Goal: Information Seeking & Learning: Find specific fact

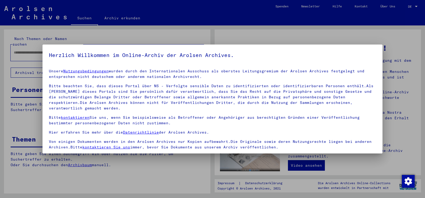
scroll to position [45, 0]
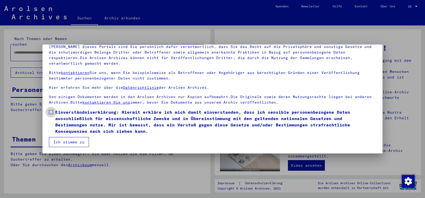
click at [52, 112] on span at bounding box center [51, 112] width 4 height 4
click at [68, 143] on button "Ich stimme zu" at bounding box center [69, 142] width 40 height 10
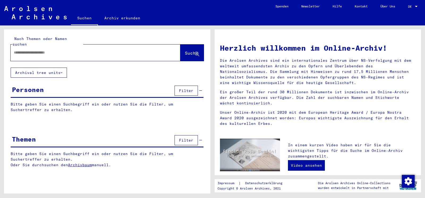
drag, startPoint x: 43, startPoint y: 48, endPoint x: 50, endPoint y: 44, distance: 7.6
click at [44, 50] on input "text" at bounding box center [89, 53] width 151 height 6
click at [185, 50] on span "Suche" at bounding box center [191, 52] width 13 height 5
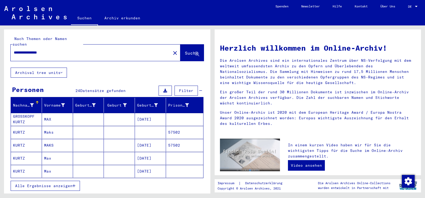
click at [66, 183] on button "Alle Ergebnisse anzeigen" at bounding box center [45, 186] width 69 height 10
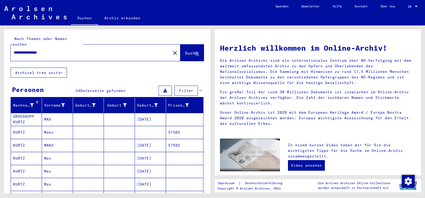
click at [70, 50] on input "**********" at bounding box center [89, 53] width 151 height 6
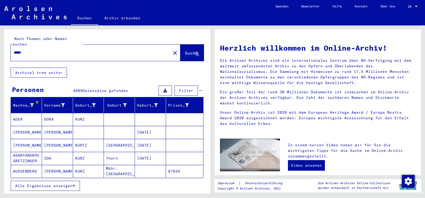
click at [66, 184] on span "Alle Ergebnisse anzeigen" at bounding box center [43, 186] width 57 height 5
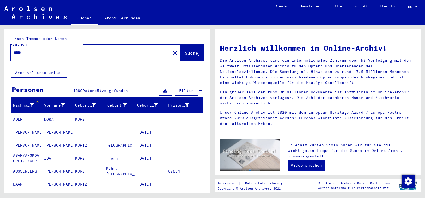
click at [32, 50] on input "*****" at bounding box center [89, 53] width 151 height 6
type input "**********"
click at [188, 50] on span "Suche" at bounding box center [191, 52] width 13 height 5
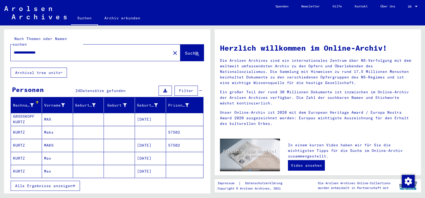
click at [26, 126] on mat-cell "KURTZ" at bounding box center [26, 132] width 31 height 13
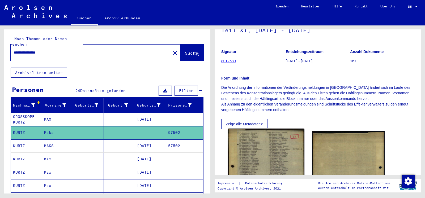
scroll to position [57, 0]
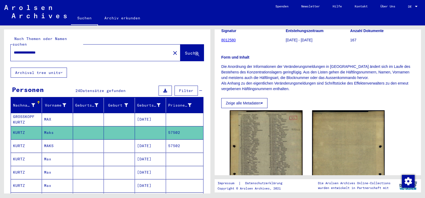
click at [31, 140] on mat-cell "KURTZ" at bounding box center [26, 146] width 31 height 13
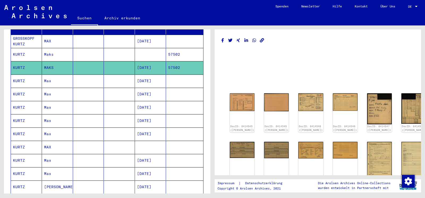
scroll to position [86, 0]
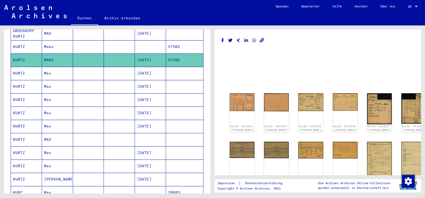
click at [28, 135] on mat-cell "KURTZ" at bounding box center [26, 139] width 31 height 13
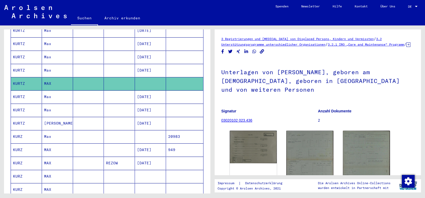
scroll to position [143, 0]
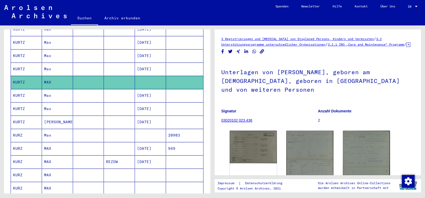
click at [29, 117] on mat-cell "KURTZ" at bounding box center [26, 122] width 31 height 13
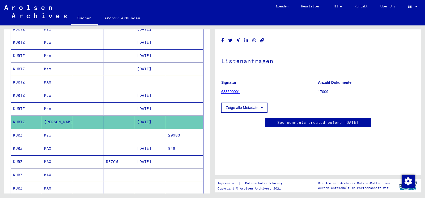
scroll to position [138, 0]
click at [51, 129] on mat-cell "Max" at bounding box center [57, 135] width 31 height 13
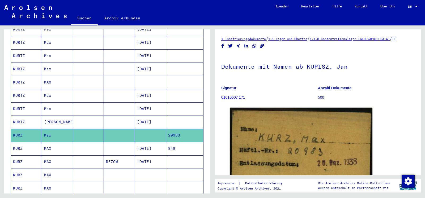
click at [49, 142] on mat-cell "MAX" at bounding box center [57, 148] width 31 height 13
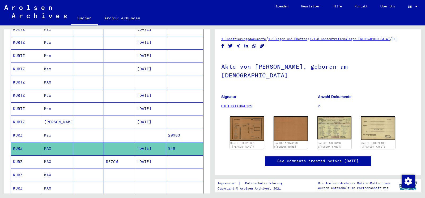
click at [50, 158] on mat-cell "MAX" at bounding box center [57, 162] width 31 height 13
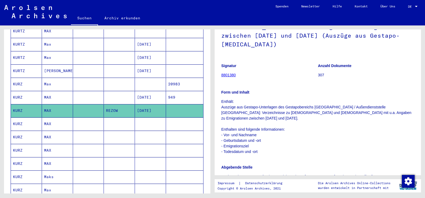
scroll to position [201, 0]
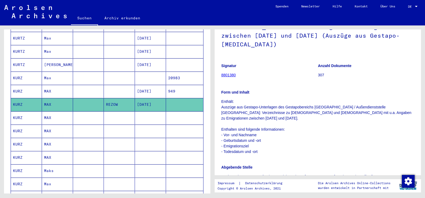
click at [25, 113] on mat-cell "KURZ" at bounding box center [26, 117] width 31 height 13
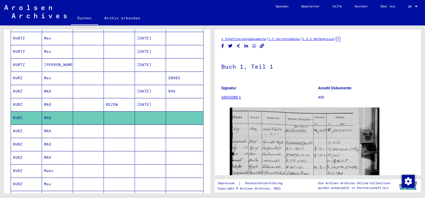
click at [21, 125] on mat-cell "KURZ" at bounding box center [26, 131] width 31 height 13
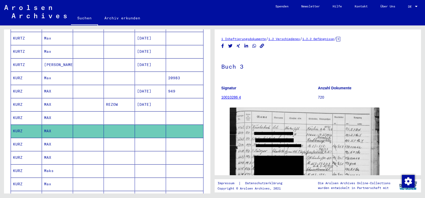
click at [29, 139] on mat-cell "KURZ" at bounding box center [26, 144] width 31 height 13
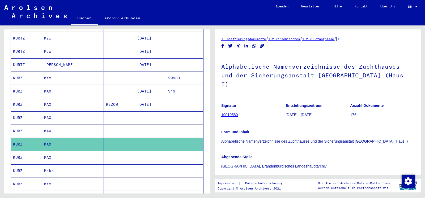
click at [20, 154] on mat-cell "KURZ" at bounding box center [26, 157] width 31 height 13
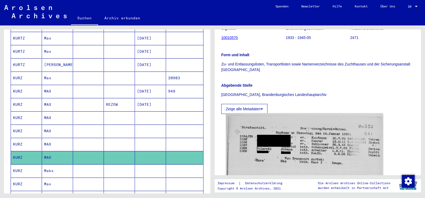
scroll to position [115, 0]
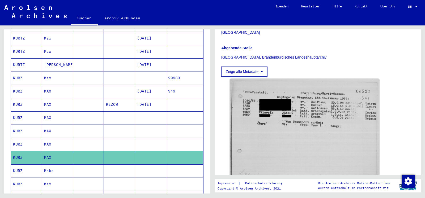
click at [32, 165] on mat-cell "KURZ" at bounding box center [26, 171] width 31 height 13
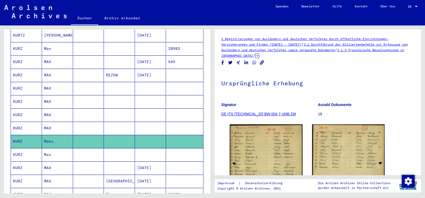
scroll to position [258, 0]
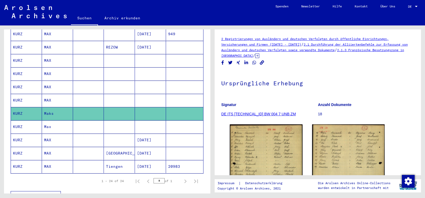
click at [46, 127] on mat-cell "Max" at bounding box center [57, 127] width 31 height 13
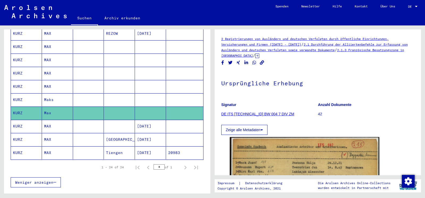
scroll to position [287, 0]
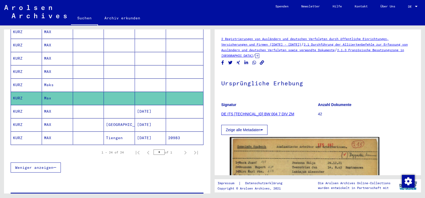
click at [57, 110] on mat-cell "MAX" at bounding box center [57, 111] width 31 height 13
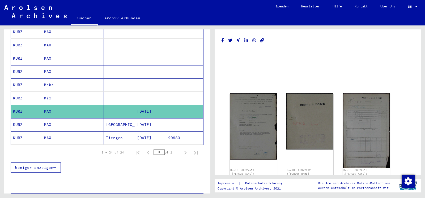
click at [48, 121] on mat-cell "MAX" at bounding box center [57, 124] width 31 height 13
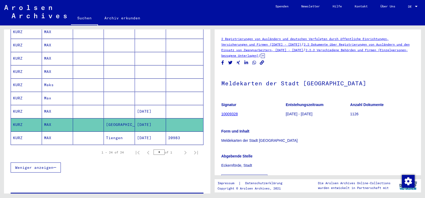
click at [47, 133] on mat-cell "MAX" at bounding box center [57, 138] width 31 height 13
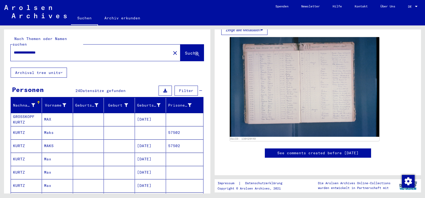
scroll to position [172, 0]
click at [321, 151] on link "See comments created before [DATE]" at bounding box center [317, 154] width 81 height 6
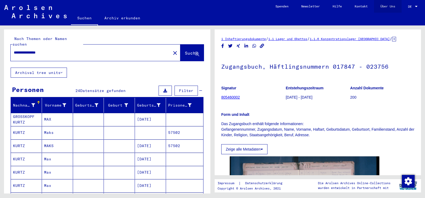
click at [388, 7] on link "Über Uns" at bounding box center [388, 6] width 28 height 13
drag, startPoint x: 60, startPoint y: 45, endPoint x: 0, endPoint y: 45, distance: 59.7
click at [14, 50] on input "**********" at bounding box center [91, 53] width 154 height 6
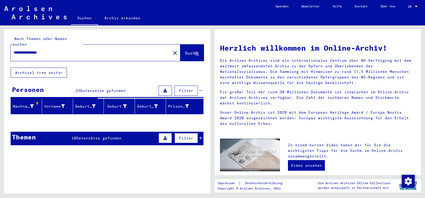
type input "**********"
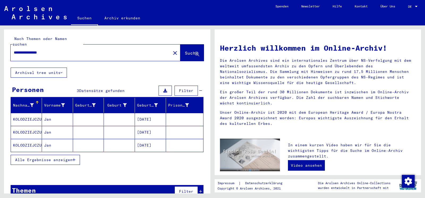
click at [34, 113] on mat-cell "KOLODZIEJCZUK" at bounding box center [26, 119] width 31 height 13
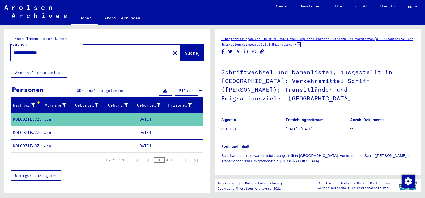
scroll to position [105, 0]
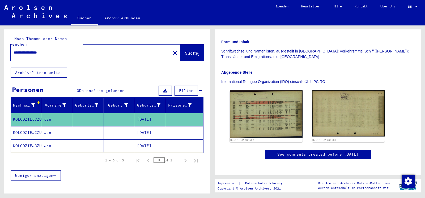
click at [24, 126] on mat-cell "KOLODZIEJCZUK" at bounding box center [26, 132] width 31 height 13
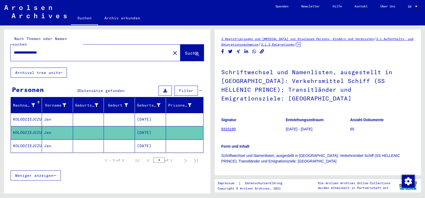
scroll to position [115, 0]
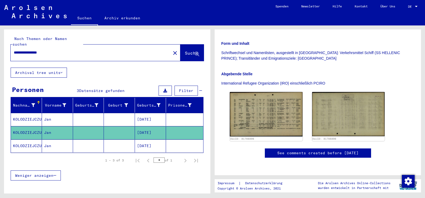
drag, startPoint x: 59, startPoint y: 46, endPoint x: 0, endPoint y: 49, distance: 58.7
click at [14, 50] on input "**********" at bounding box center [91, 53] width 154 height 6
type input "**********"
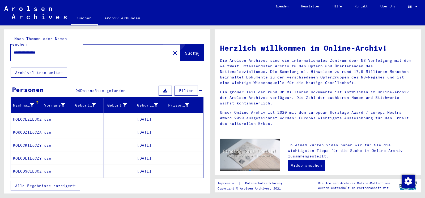
click at [188, 45] on button "Suche" at bounding box center [191, 53] width 23 height 16
click at [43, 184] on span "Alle Ergebnisse anzeigen" at bounding box center [43, 186] width 57 height 5
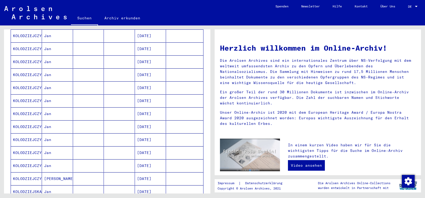
scroll to position [344, 0]
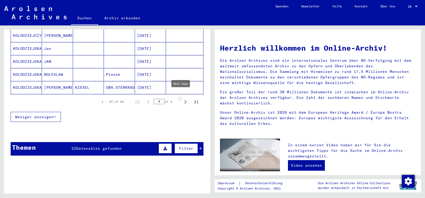
click at [184, 100] on icon "Next page" at bounding box center [185, 102] width 2 height 4
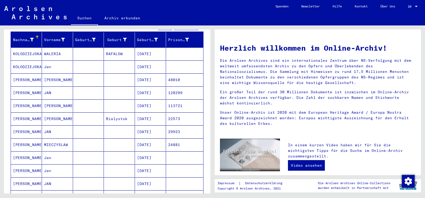
scroll to position [57, 0]
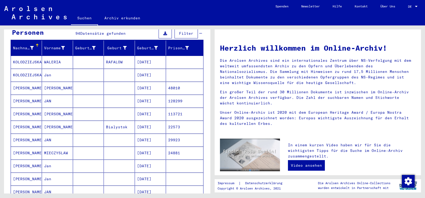
click at [23, 135] on mat-cell "[PERSON_NAME]" at bounding box center [26, 140] width 31 height 13
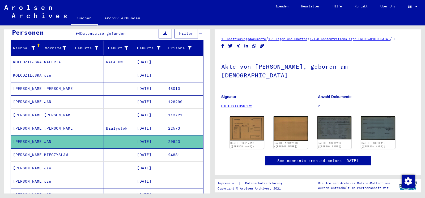
click at [58, 97] on mat-cell "JAN" at bounding box center [57, 102] width 31 height 13
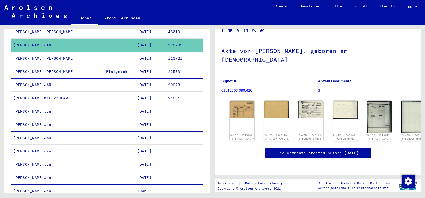
scroll to position [115, 0]
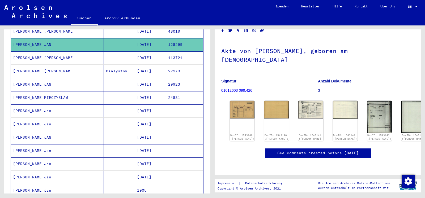
click at [25, 160] on mat-cell "[PERSON_NAME]" at bounding box center [26, 164] width 31 height 13
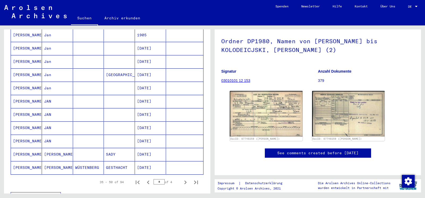
scroll to position [287, 0]
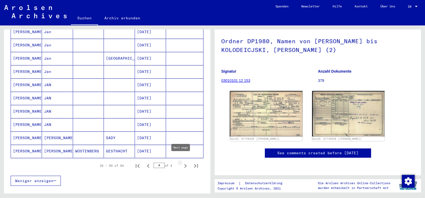
click at [182, 162] on icon "Next page" at bounding box center [185, 165] width 7 height 7
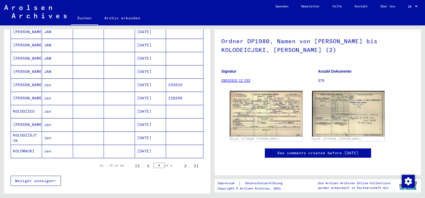
click at [182, 162] on icon "Next page" at bounding box center [185, 165] width 7 height 7
type input "*"
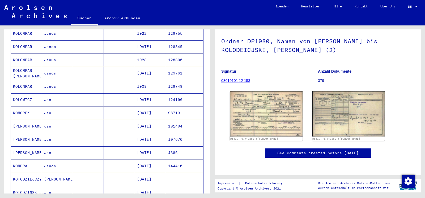
scroll to position [0, 0]
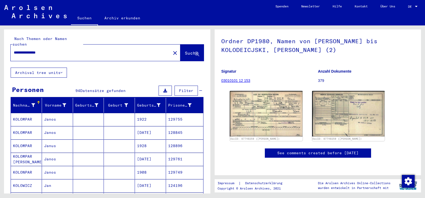
click at [138, 103] on div "Geburtsdatum" at bounding box center [152, 105] width 30 height 8
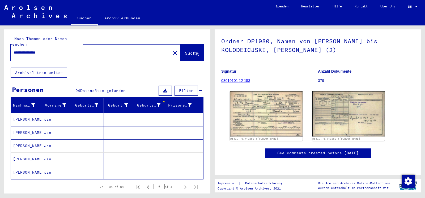
click at [30, 118] on mat-cell "[PERSON_NAME]" at bounding box center [26, 119] width 31 height 13
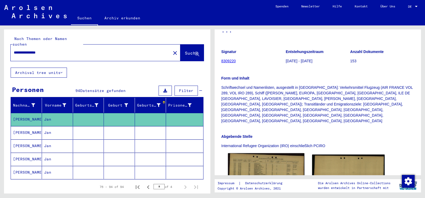
scroll to position [86, 0]
click at [54, 126] on mat-cell "Jan" at bounding box center [57, 132] width 31 height 13
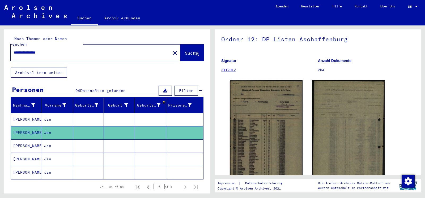
scroll to position [57, 0]
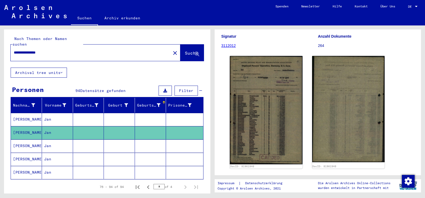
click at [69, 140] on mat-cell "Jan" at bounding box center [57, 146] width 31 height 13
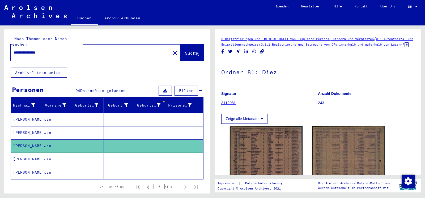
scroll to position [57, 0]
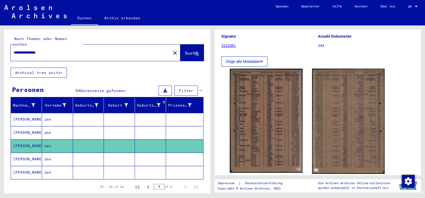
click at [55, 155] on mat-cell "Jan" at bounding box center [57, 159] width 31 height 13
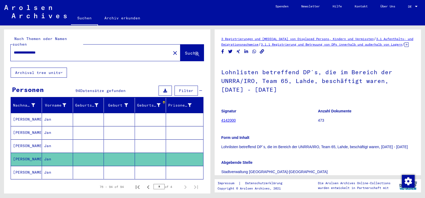
scroll to position [86, 0]
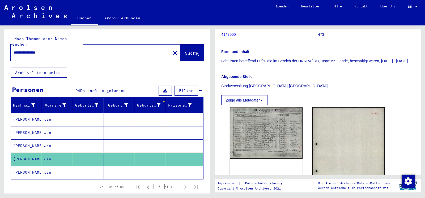
click at [56, 166] on mat-cell "Jan" at bounding box center [57, 172] width 31 height 13
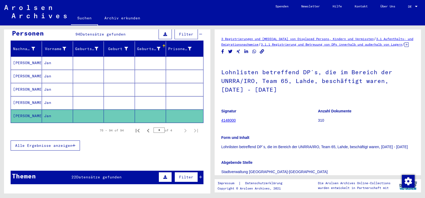
scroll to position [57, 0]
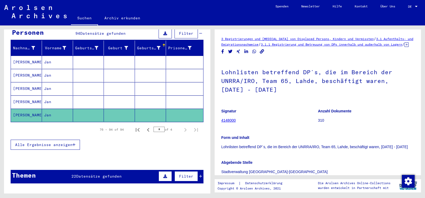
click at [54, 140] on button "Alle Ergebnisse anzeigen" at bounding box center [45, 145] width 69 height 10
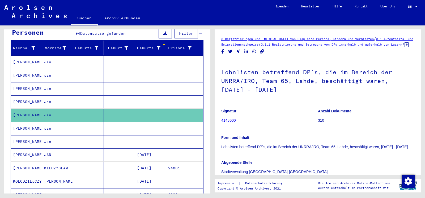
click at [36, 122] on mat-cell "[PERSON_NAME]" at bounding box center [26, 128] width 31 height 13
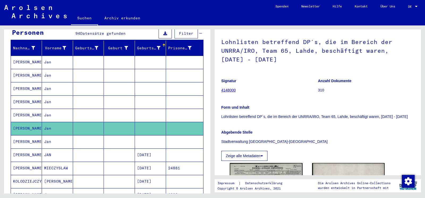
scroll to position [115, 0]
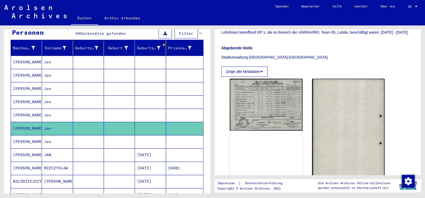
click at [51, 135] on mat-cell "Jan" at bounding box center [57, 141] width 31 height 13
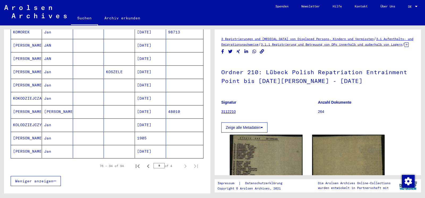
scroll to position [287, 0]
click at [29, 133] on mat-cell "[PERSON_NAME]" at bounding box center [26, 138] width 31 height 13
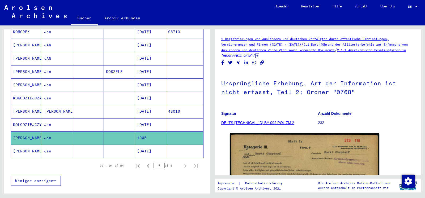
scroll to position [345, 0]
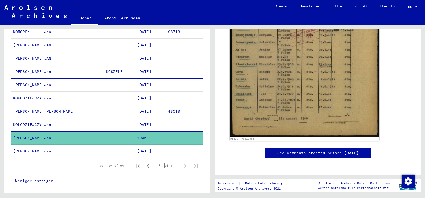
click at [20, 145] on mat-cell "[PERSON_NAME]" at bounding box center [26, 151] width 31 height 13
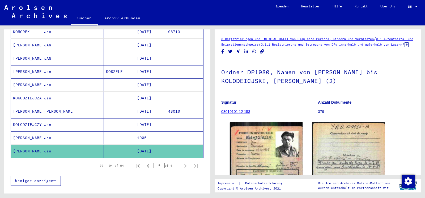
click at [26, 92] on mat-cell "KOKODZIEJCZAK" at bounding box center [26, 98] width 31 height 13
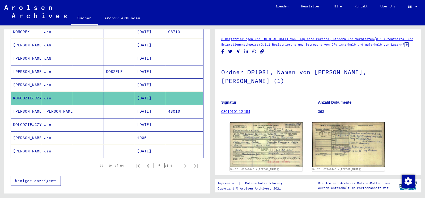
scroll to position [65, 0]
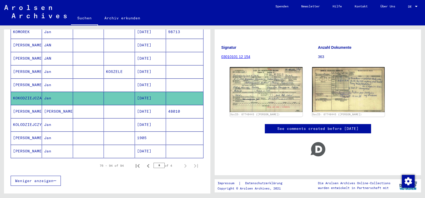
click at [31, 79] on mat-cell "[PERSON_NAME]" at bounding box center [26, 85] width 31 height 13
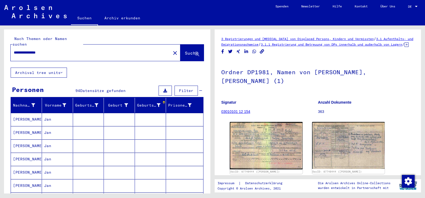
drag, startPoint x: 52, startPoint y: 48, endPoint x: 0, endPoint y: 45, distance: 52.4
click at [14, 50] on input "**********" at bounding box center [91, 53] width 154 height 6
click at [189, 45] on button "Suche" at bounding box center [191, 53] width 23 height 16
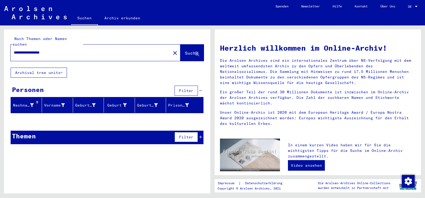
drag, startPoint x: 60, startPoint y: 46, endPoint x: 34, endPoint y: 51, distance: 26.2
click at [34, 51] on input "**********" at bounding box center [89, 53] width 151 height 6
type input "********"
drag, startPoint x: 65, startPoint y: 48, endPoint x: 0, endPoint y: 48, distance: 64.8
click at [14, 50] on input "********" at bounding box center [89, 53] width 151 height 6
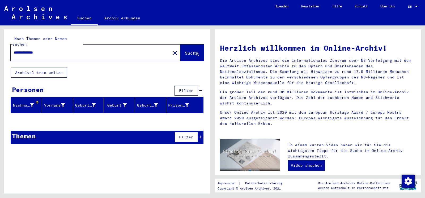
type input "**********"
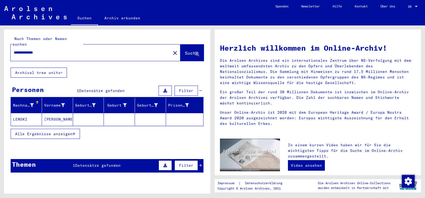
click at [185, 50] on span "Suche" at bounding box center [191, 52] width 13 height 5
click at [24, 115] on mat-cell "LENSKI" at bounding box center [26, 119] width 31 height 13
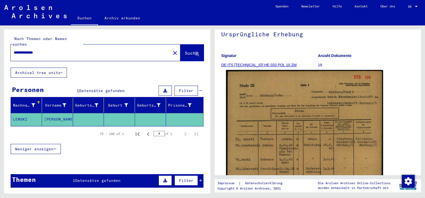
scroll to position [86, 0]
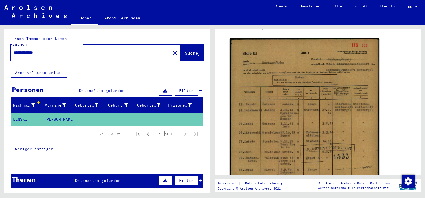
drag, startPoint x: 61, startPoint y: 47, endPoint x: 0, endPoint y: 50, distance: 60.6
click at [14, 50] on input "**********" at bounding box center [91, 53] width 154 height 6
type input "********"
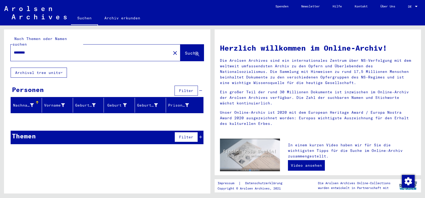
drag, startPoint x: 49, startPoint y: 51, endPoint x: 5, endPoint y: 42, distance: 45.5
click at [4, 42] on div "Nach Themen oder Namen suchen ******** close Suche Archival tree units Personen…" at bounding box center [107, 113] width 206 height 168
drag, startPoint x: 38, startPoint y: 47, endPoint x: 0, endPoint y: 44, distance: 38.1
click at [14, 50] on input "********" at bounding box center [89, 53] width 151 height 6
type input "*******"
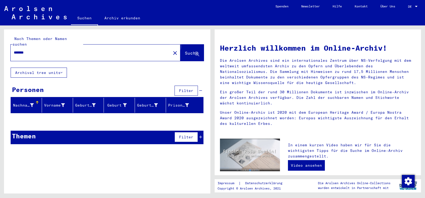
click at [194, 50] on span "Suche" at bounding box center [191, 52] width 13 height 5
drag, startPoint x: 91, startPoint y: 46, endPoint x: 2, endPoint y: 45, distance: 89.2
click at [14, 50] on input "*******" at bounding box center [89, 53] width 151 height 6
click at [185, 50] on span "Suche" at bounding box center [191, 52] width 13 height 5
click at [19, 50] on input "**********" at bounding box center [89, 53] width 151 height 6
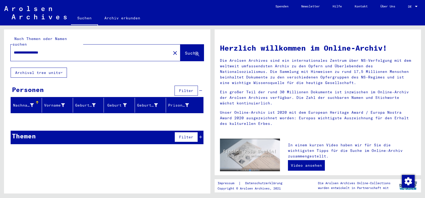
click at [25, 50] on input "**********" at bounding box center [89, 53] width 151 height 6
click at [185, 50] on span "Suche" at bounding box center [191, 52] width 13 height 5
click at [51, 50] on input "**********" at bounding box center [89, 53] width 151 height 6
type input "**********"
drag, startPoint x: 65, startPoint y: 50, endPoint x: 43, endPoint y: 49, distance: 21.8
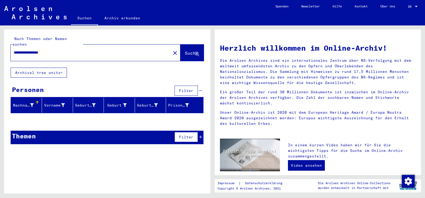
drag, startPoint x: 58, startPoint y: 46, endPoint x: 0, endPoint y: 39, distance: 58.5
click at [14, 50] on input "**********" at bounding box center [89, 53] width 151 height 6
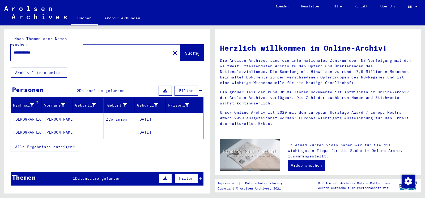
click at [21, 113] on mat-cell "[DEMOGRAPHIC_DATA]" at bounding box center [26, 119] width 31 height 13
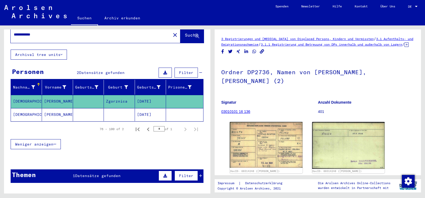
scroll to position [29, 0]
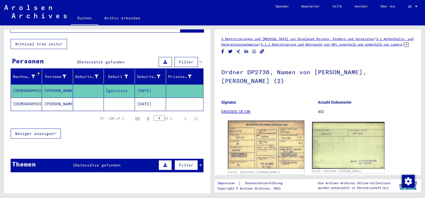
click at [241, 136] on img at bounding box center [266, 145] width 76 height 48
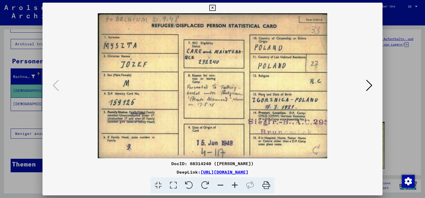
click at [370, 84] on icon at bounding box center [369, 85] width 6 height 13
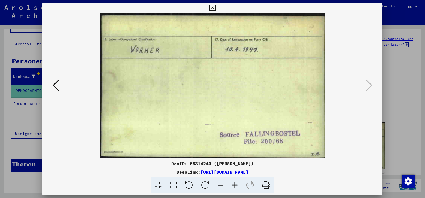
drag, startPoint x: 379, startPoint y: 8, endPoint x: 209, endPoint y: 95, distance: 190.4
click at [215, 8] on icon at bounding box center [212, 8] width 6 height 6
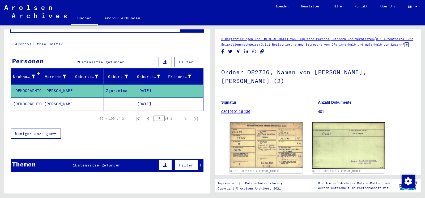
click at [46, 100] on mat-cell "[PERSON_NAME]" at bounding box center [57, 104] width 31 height 13
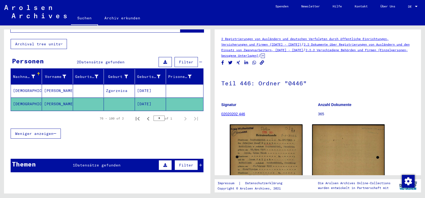
scroll to position [18, 0]
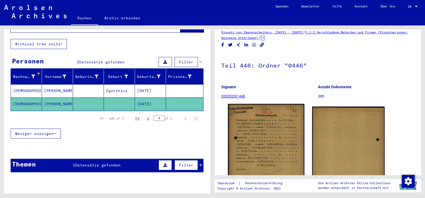
click at [264, 147] on img at bounding box center [266, 158] width 76 height 109
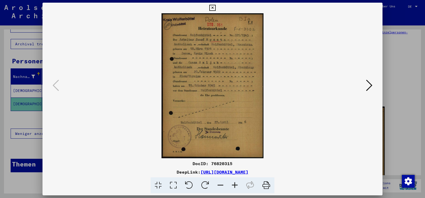
click at [368, 87] on icon at bounding box center [369, 85] width 6 height 13
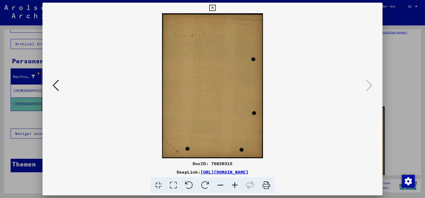
click at [215, 10] on icon at bounding box center [212, 8] width 6 height 6
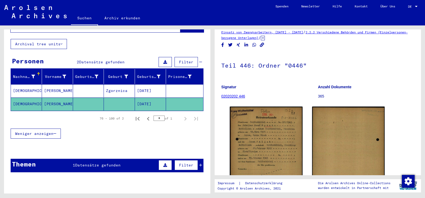
scroll to position [0, 0]
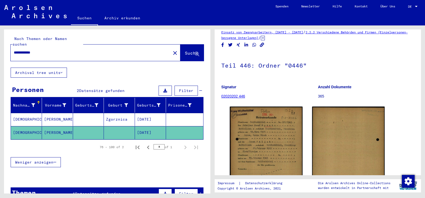
click at [29, 50] on input "**********" at bounding box center [91, 53] width 154 height 6
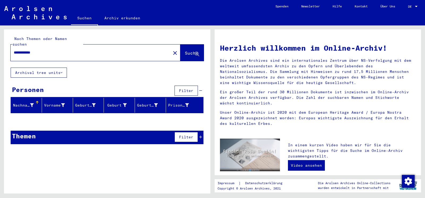
drag, startPoint x: 42, startPoint y: 46, endPoint x: 27, endPoint y: 46, distance: 15.1
click at [27, 50] on input "**********" at bounding box center [89, 53] width 151 height 6
type input "******"
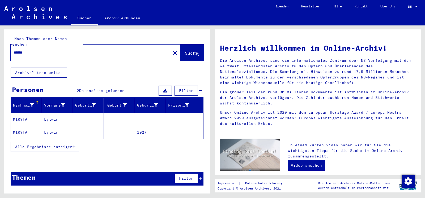
drag, startPoint x: 70, startPoint y: 48, endPoint x: 0, endPoint y: 43, distance: 70.2
click at [14, 50] on input "******" at bounding box center [89, 53] width 151 height 6
type input "**********"
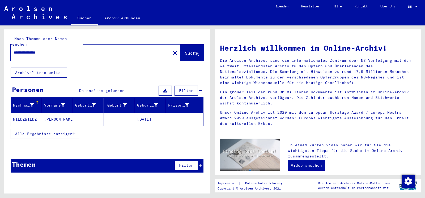
click at [31, 115] on mat-cell "NIEDZWIEDZ" at bounding box center [26, 119] width 31 height 13
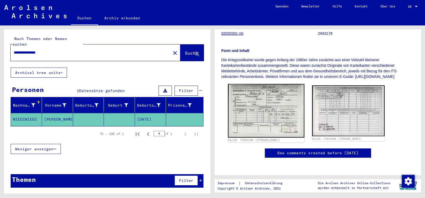
click at [267, 109] on img at bounding box center [266, 111] width 76 height 54
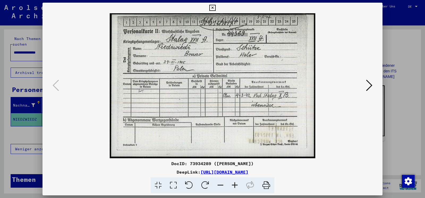
scroll to position [93, 0]
click at [371, 89] on icon at bounding box center [369, 85] width 6 height 13
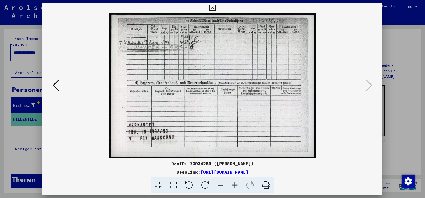
click at [234, 182] on icon at bounding box center [235, 186] width 14 height 16
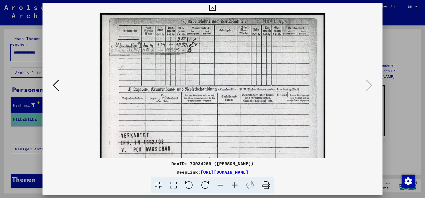
click at [234, 182] on icon at bounding box center [235, 186] width 14 height 16
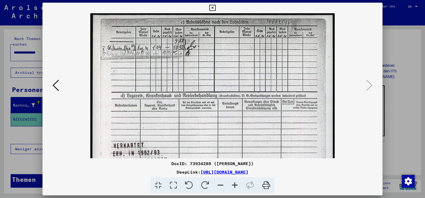
click at [234, 182] on icon at bounding box center [235, 186] width 14 height 16
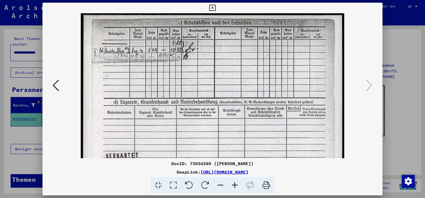
click at [234, 182] on icon at bounding box center [235, 186] width 14 height 16
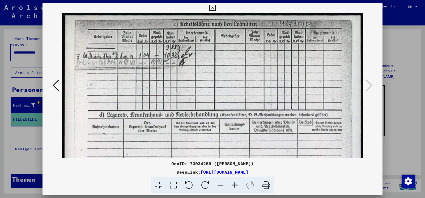
click at [234, 182] on icon at bounding box center [235, 186] width 14 height 16
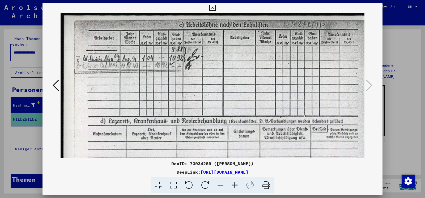
click at [234, 182] on icon at bounding box center [235, 186] width 14 height 16
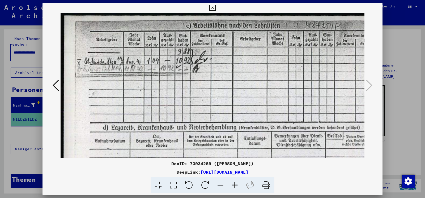
click at [234, 182] on icon at bounding box center [235, 186] width 14 height 16
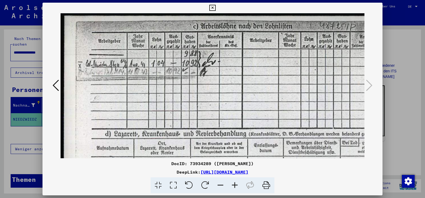
click at [234, 182] on icon at bounding box center [235, 186] width 14 height 16
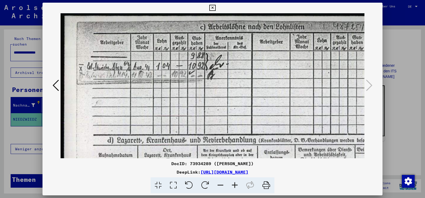
click at [234, 182] on icon at bounding box center [235, 186] width 14 height 16
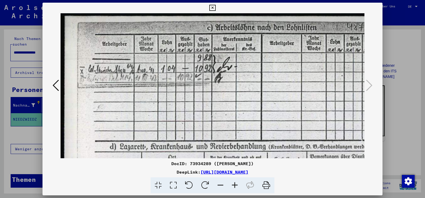
click at [218, 183] on icon at bounding box center [220, 186] width 14 height 16
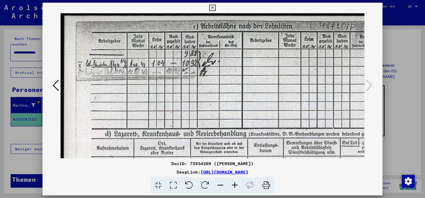
click at [218, 183] on icon at bounding box center [220, 186] width 14 height 16
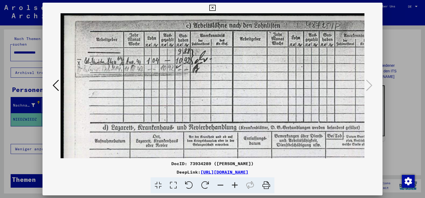
click at [218, 183] on icon at bounding box center [220, 186] width 14 height 16
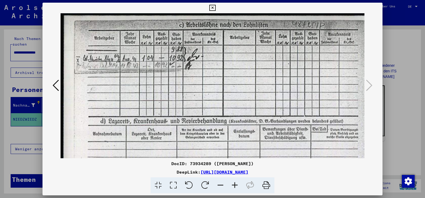
click at [218, 183] on icon at bounding box center [220, 186] width 14 height 16
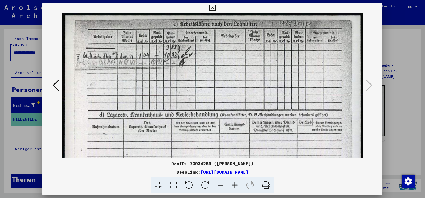
click at [218, 183] on icon at bounding box center [220, 186] width 14 height 16
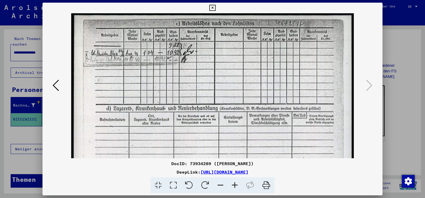
click at [218, 183] on icon at bounding box center [220, 186] width 14 height 16
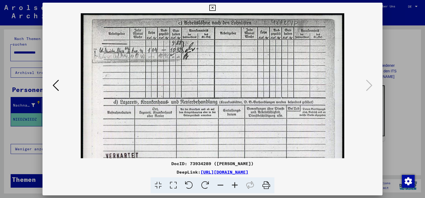
click at [215, 8] on icon at bounding box center [212, 8] width 6 height 6
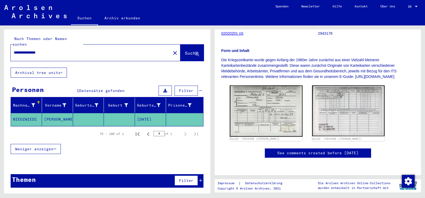
drag, startPoint x: 77, startPoint y: 46, endPoint x: 1, endPoint y: 39, distance: 77.0
click at [14, 50] on input "**********" at bounding box center [91, 53] width 154 height 6
type input "********"
